Goal: Task Accomplishment & Management: Complete application form

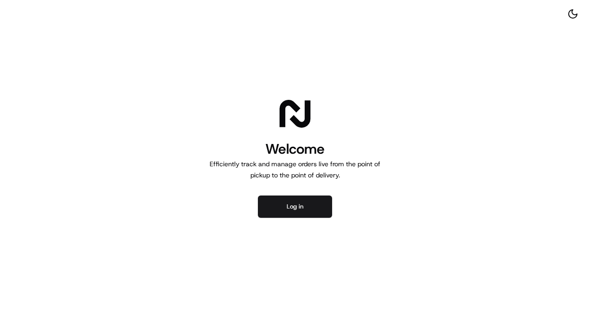
click at [277, 198] on button "Log in" at bounding box center [295, 206] width 74 height 22
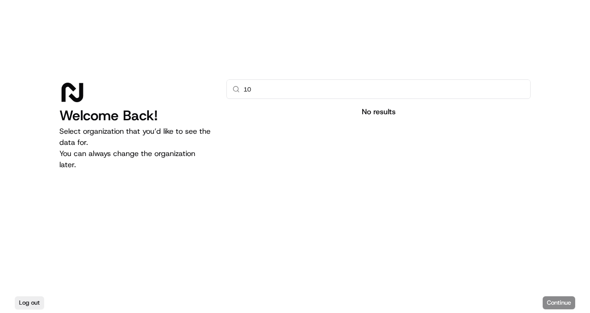
type input "1"
